Goal: Check status

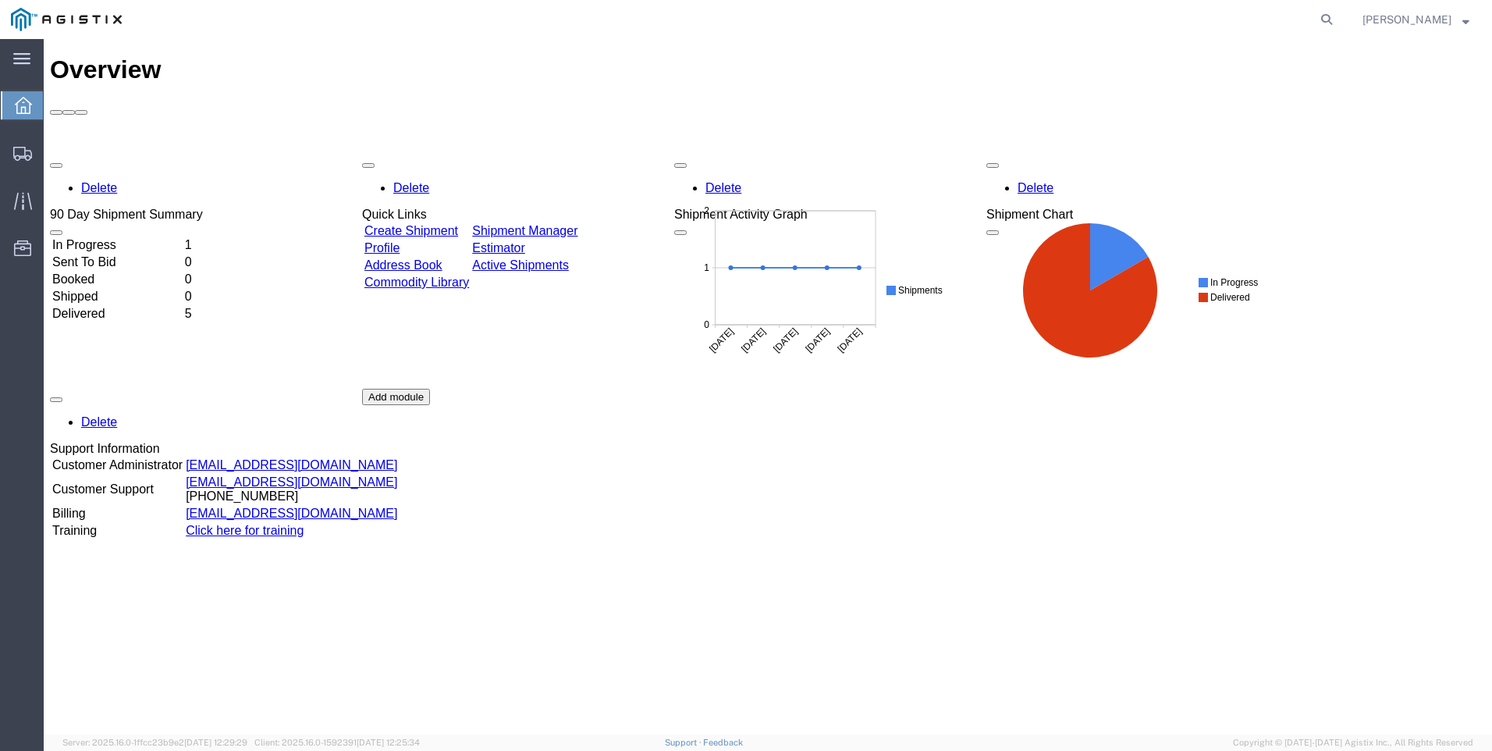
click at [201, 237] on td "1" at bounding box center [192, 245] width 17 height 16
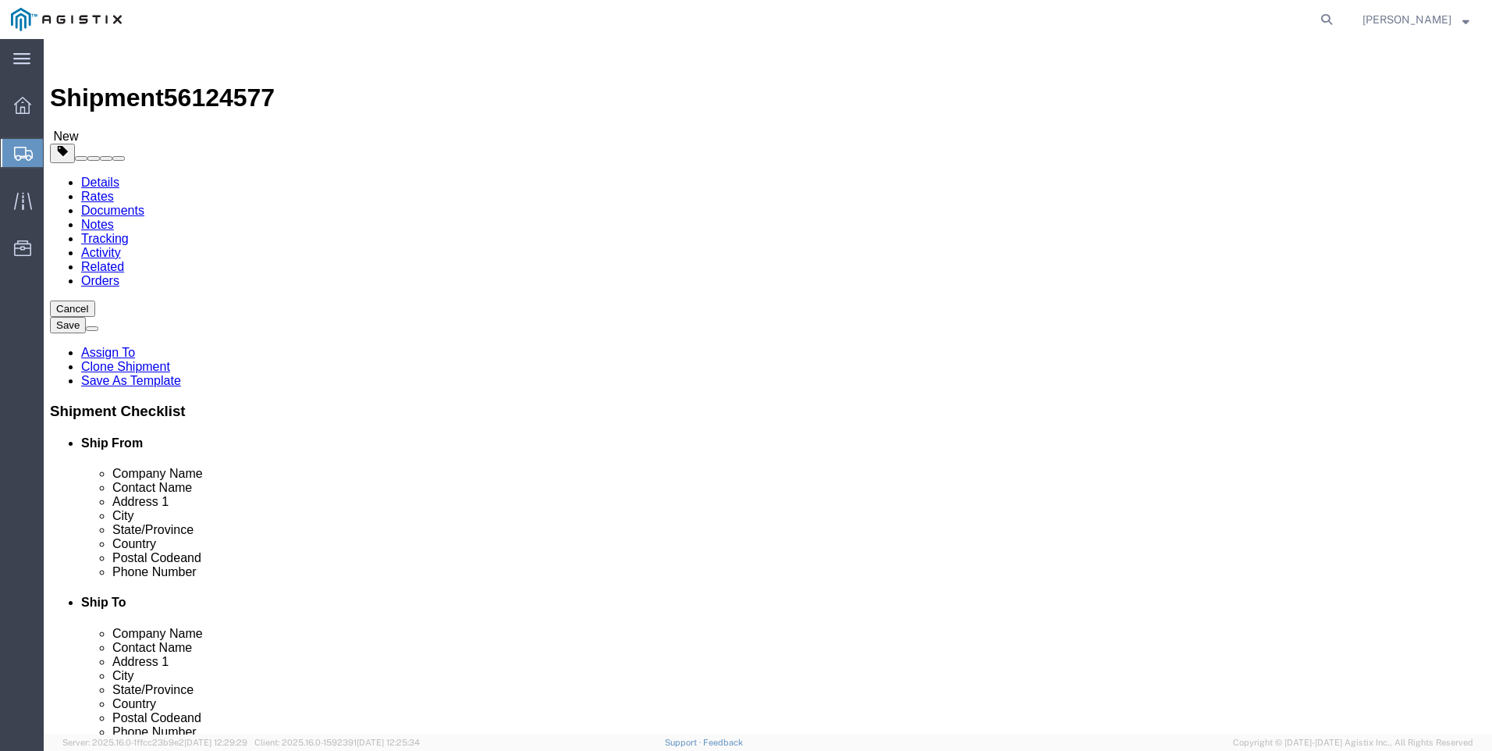
select select
click at [20, 103] on icon at bounding box center [22, 105] width 17 height 17
